Goal: Information Seeking & Learning: Learn about a topic

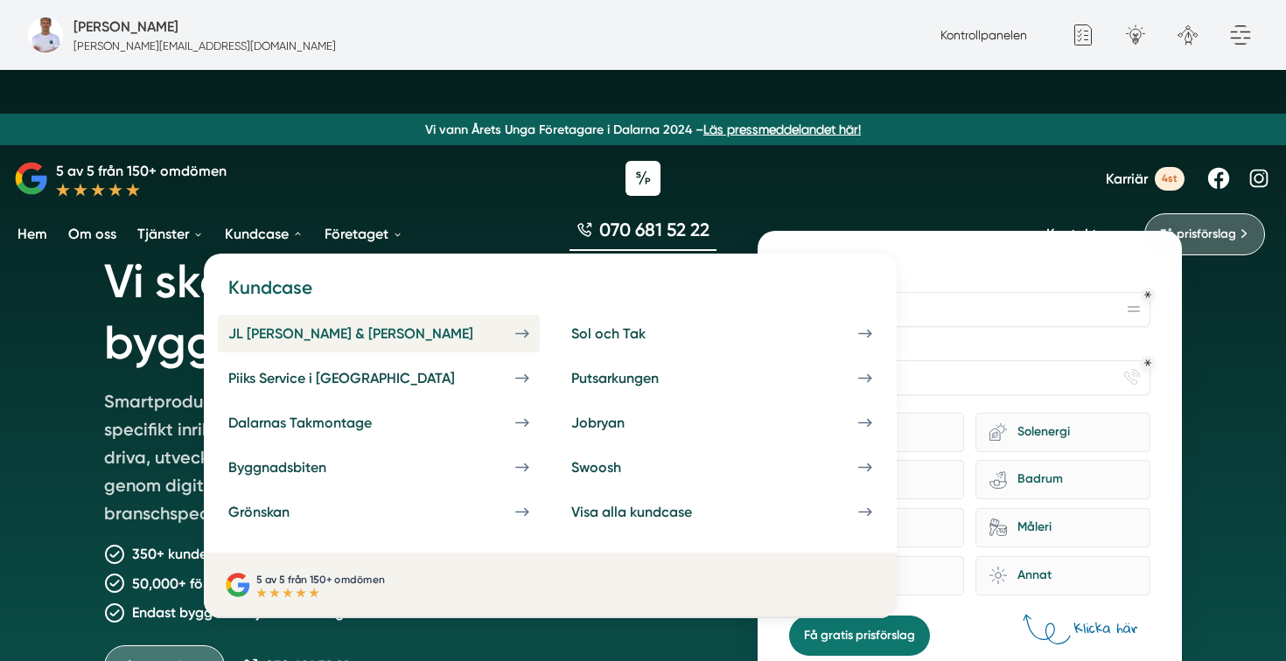
click at [278, 335] on div "JL [PERSON_NAME] & [PERSON_NAME]" at bounding box center [371, 333] width 287 height 17
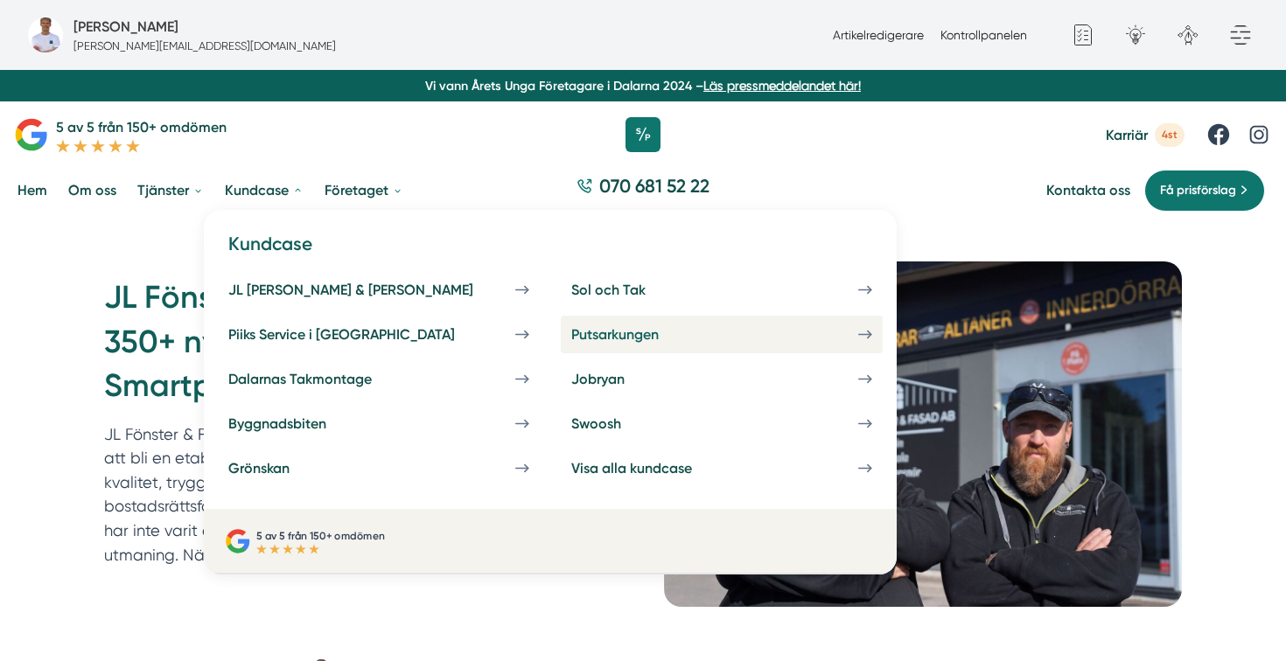
click at [561, 325] on link "Putsarkungen" at bounding box center [722, 335] width 322 height 38
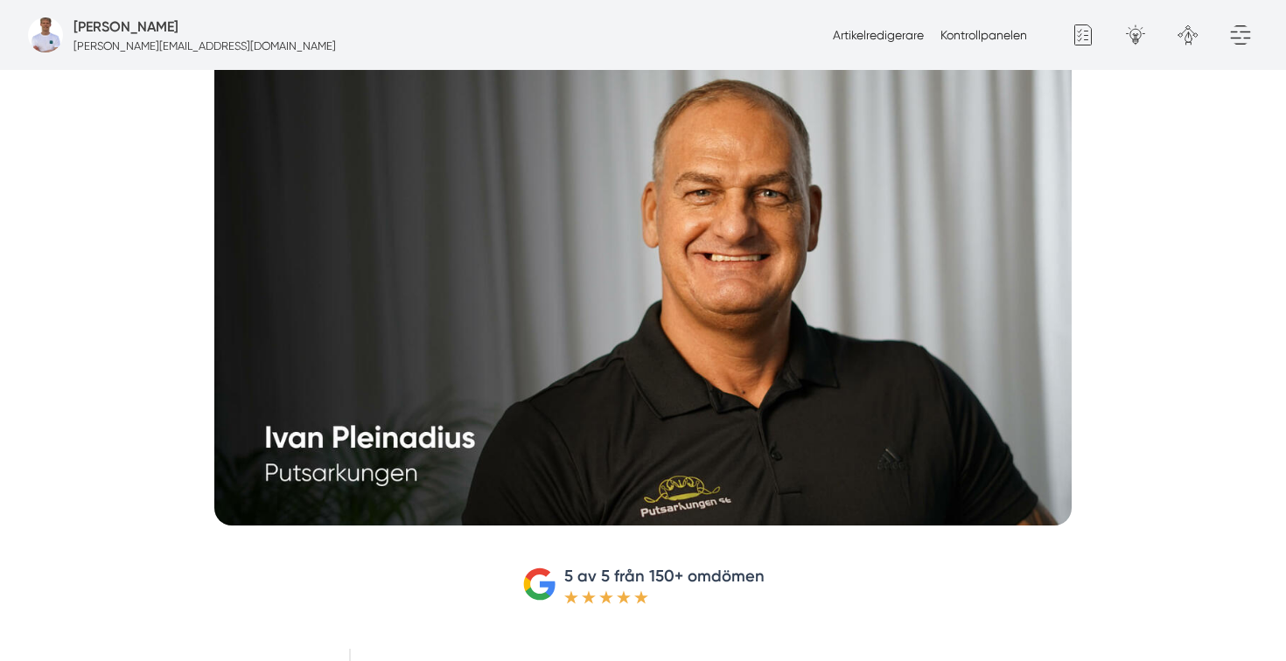
scroll to position [527, 0]
